Goal: Task Accomplishment & Management: Manage account settings

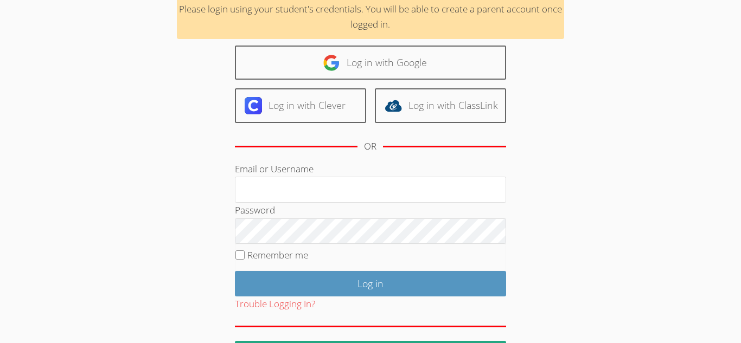
scroll to position [94, 0]
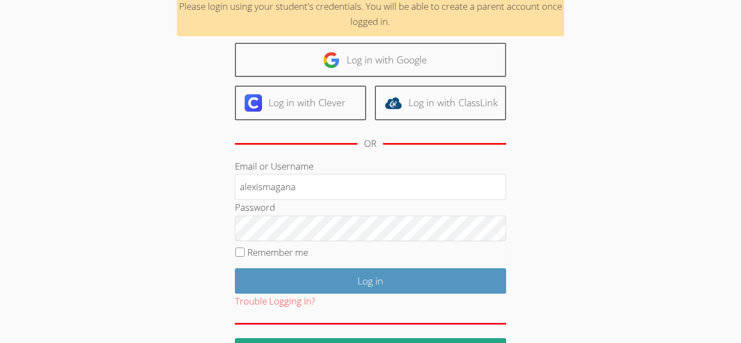
type input "alexismagana"
click at [241, 252] on input "Remember me" at bounding box center [239, 252] width 9 height 9
checkbox input "true"
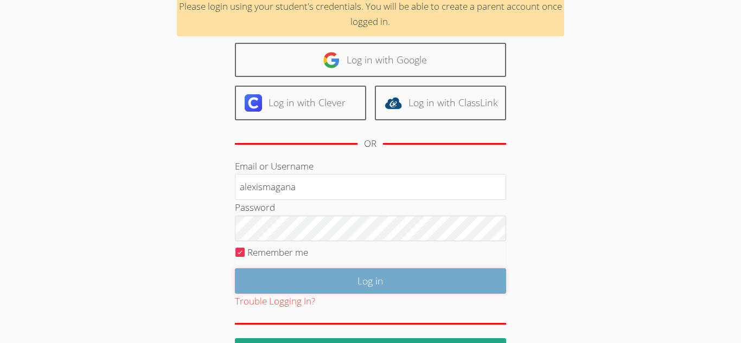
click at [340, 280] on input "Log in" at bounding box center [370, 280] width 271 height 25
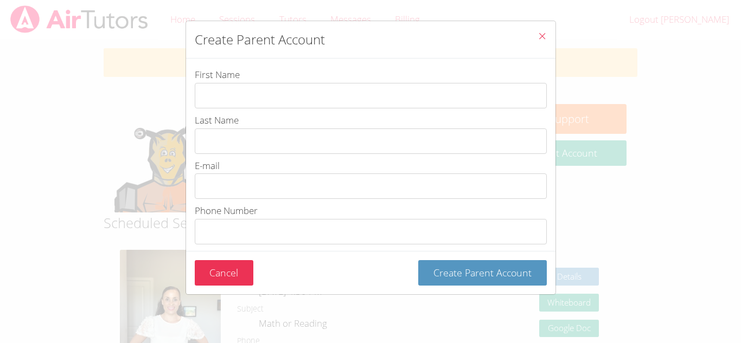
click at [541, 36] on icon "Close" at bounding box center [541, 35] width 9 height 9
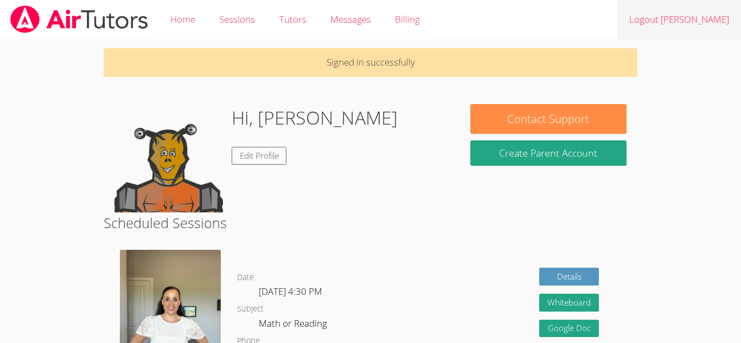
click at [692, 24] on link "Logout Alexis" at bounding box center [679, 20] width 124 height 40
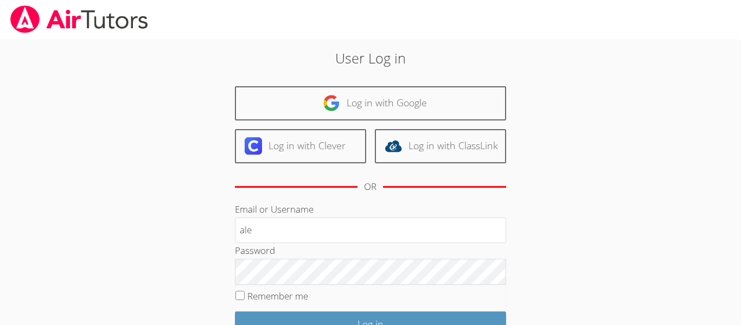
type input "alexismagana"
click at [240, 296] on input "Remember me" at bounding box center [239, 295] width 9 height 9
checkbox input "true"
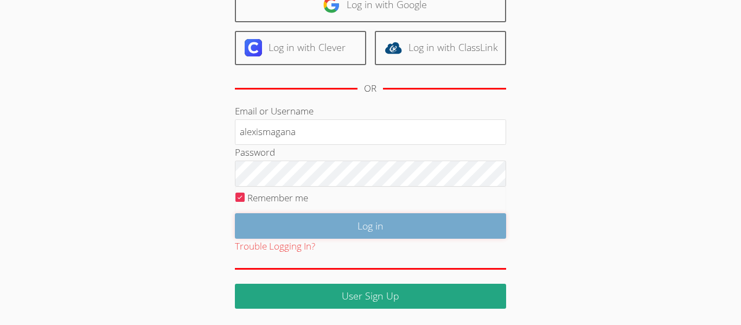
click at [355, 229] on input "Log in" at bounding box center [370, 225] width 271 height 25
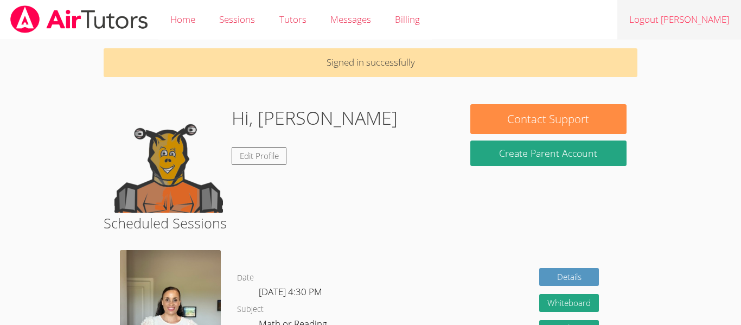
click at [720, 30] on link "Logout Alexis" at bounding box center [679, 20] width 124 height 40
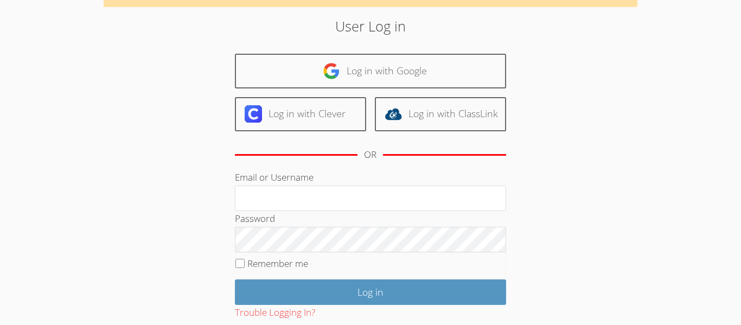
scroll to position [70, 0]
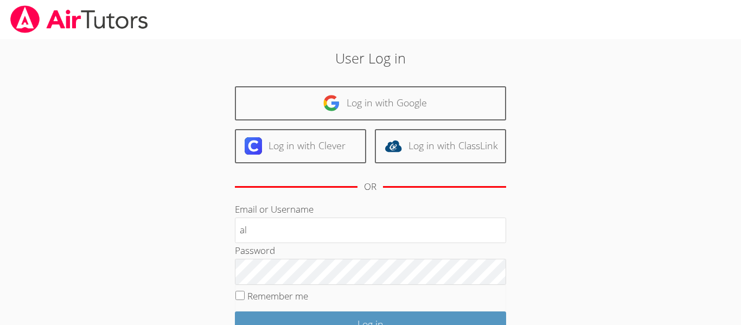
type input "alexismagana"
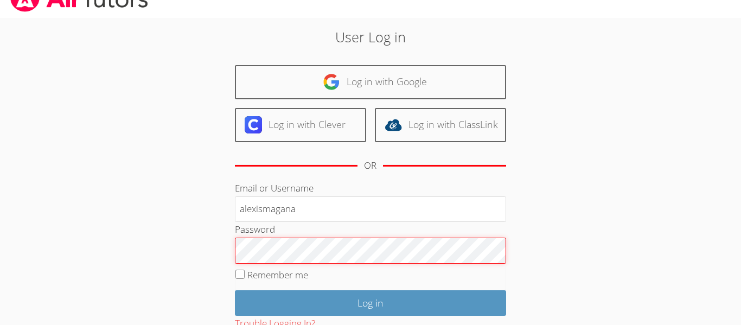
scroll to position [22, 0]
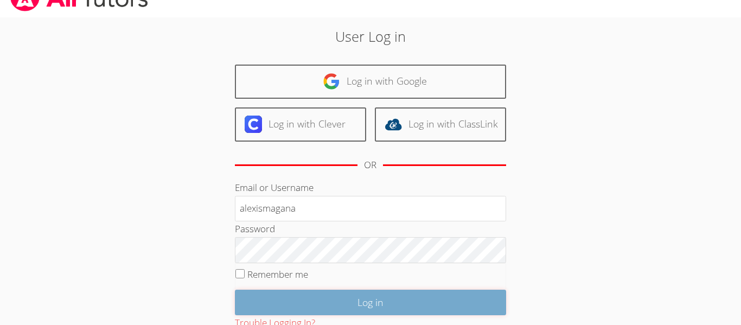
click at [311, 299] on input "Log in" at bounding box center [370, 302] width 271 height 25
